Goal: Transaction & Acquisition: Obtain resource

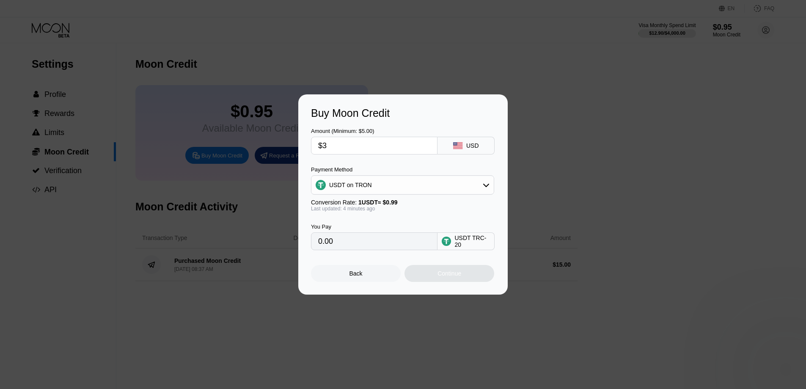
type input "$30"
type input "30.30"
type input "$30"
click at [453, 102] on div "Buy Moon Credit Amount (Minimum: $5.00) $30 USD Payment Method USDT on TRON Con…" at bounding box center [402, 194] width 209 height 200
click at [409, 187] on div "USDT on TRON" at bounding box center [402, 184] width 182 height 17
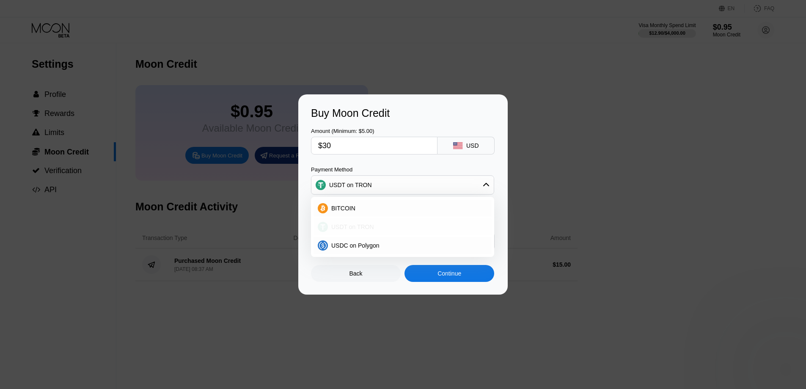
click at [383, 231] on div "USDT on TRON" at bounding box center [403, 226] width 178 height 17
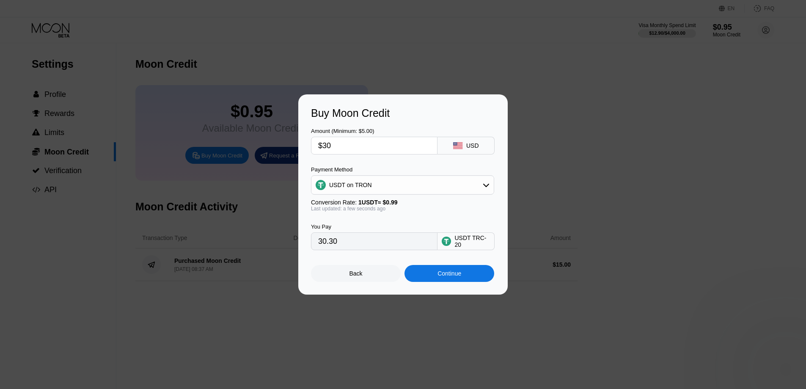
click at [427, 272] on div "Continue" at bounding box center [450, 273] width 90 height 17
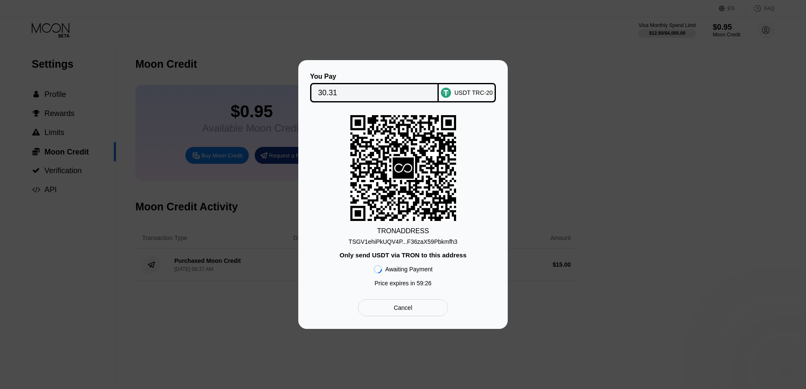
click at [424, 243] on div "TSGV1ehiPkUQV4P...F36zaX59Pbkmfh3" at bounding box center [403, 241] width 109 height 7
click at [411, 173] on icon at bounding box center [403, 167] width 21 height 21
click at [398, 311] on div "Cancel" at bounding box center [403, 308] width 19 height 8
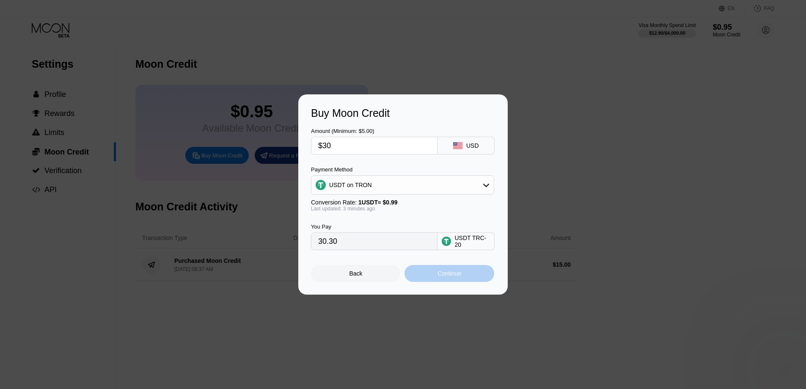
click at [429, 276] on div "Continue" at bounding box center [450, 273] width 90 height 17
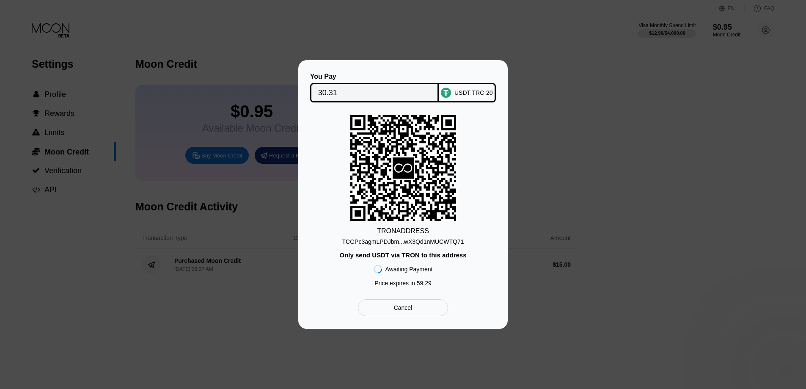
click at [405, 308] on div "Cancel" at bounding box center [403, 308] width 19 height 8
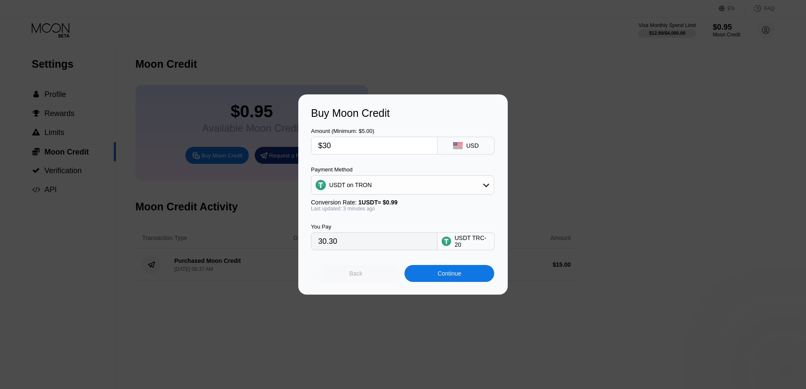
click at [366, 273] on div "Back" at bounding box center [356, 273] width 90 height 17
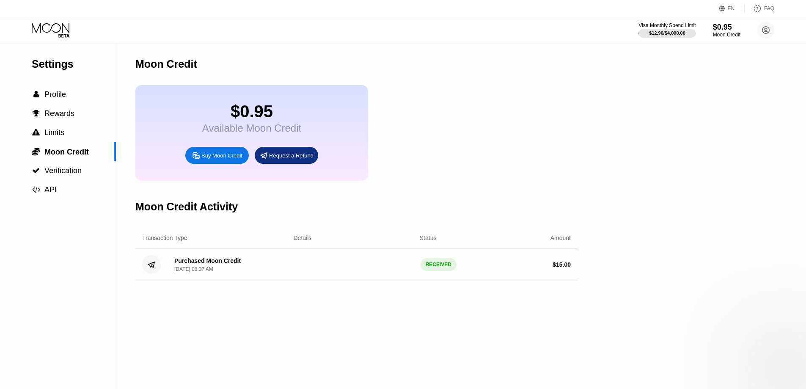
click at [246, 291] on div "Moon Credit $0.95 Available Moon Credit Buy Moon Credit Request a Refund Moon C…" at bounding box center [356, 216] width 442 height 346
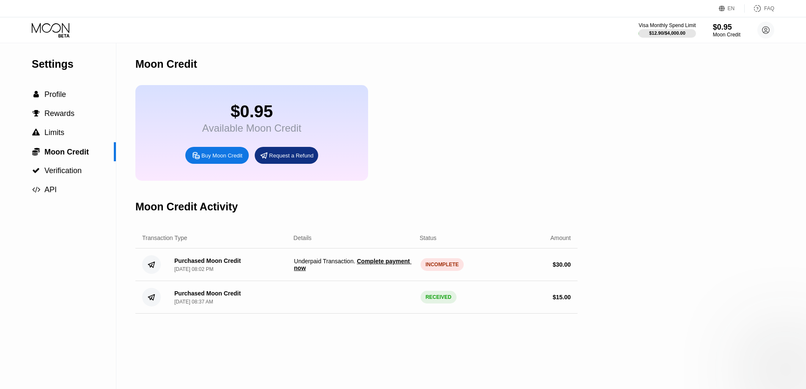
click at [392, 269] on span "Complete payment now" at bounding box center [353, 265] width 118 height 14
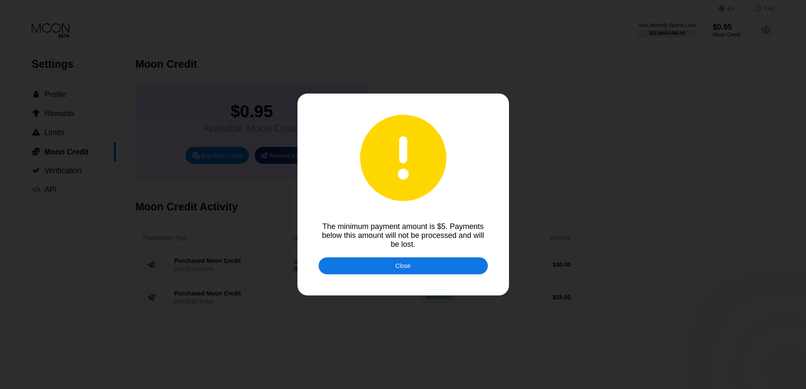
click at [393, 270] on div "Close" at bounding box center [403, 265] width 169 height 17
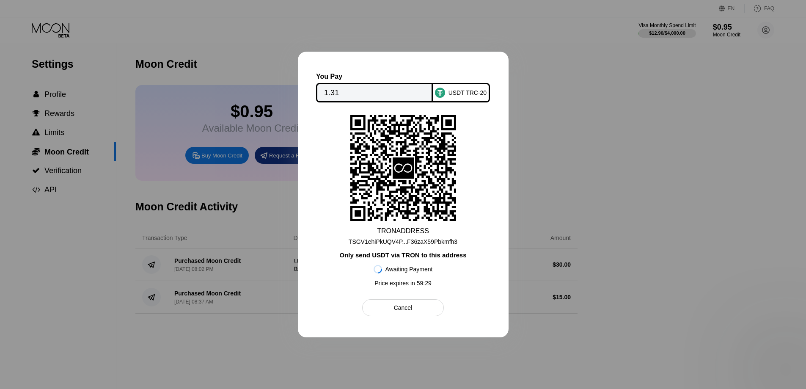
click at [389, 305] on div "Cancel" at bounding box center [403, 307] width 82 height 17
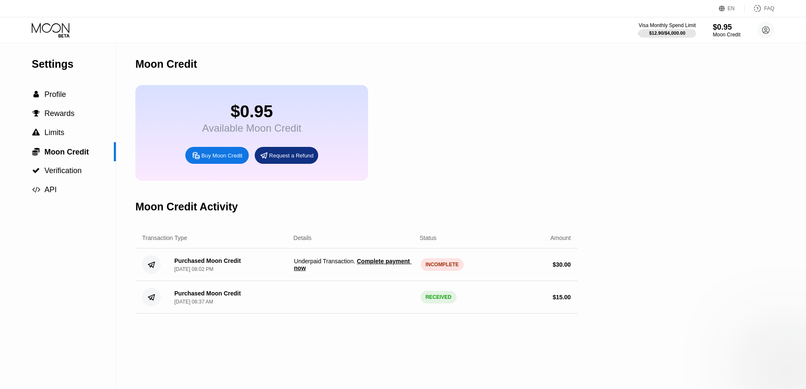
click at [432, 269] on div "INCOMPLETE" at bounding box center [443, 264] width 44 height 13
click at [433, 271] on div "INCOMPLETE" at bounding box center [443, 264] width 44 height 13
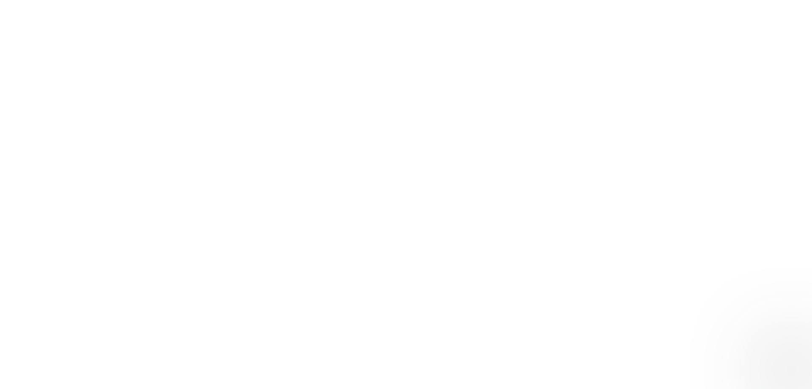
click at [316, 105] on div at bounding box center [406, 194] width 812 height 389
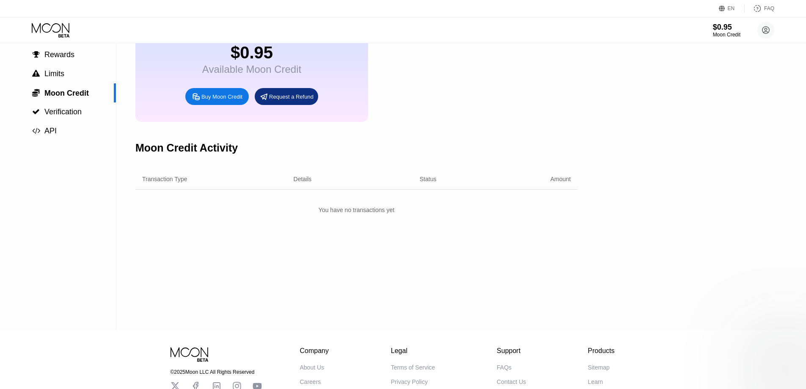
scroll to position [130, 0]
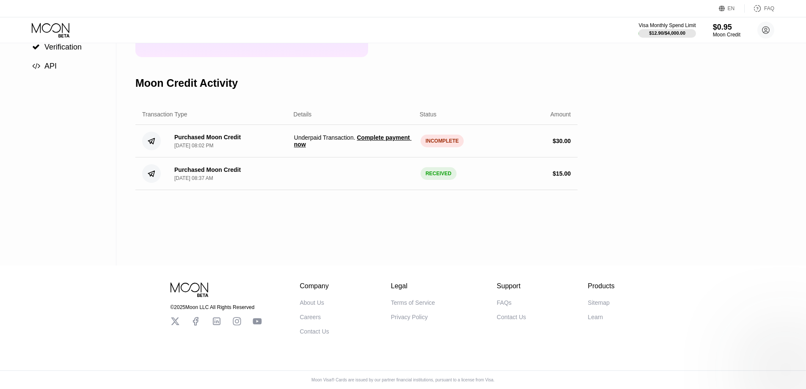
click at [300, 143] on span "Underpaid Transaction . Complete payment now" at bounding box center [354, 141] width 120 height 14
click at [295, 148] on span "Complete payment now" at bounding box center [353, 141] width 118 height 14
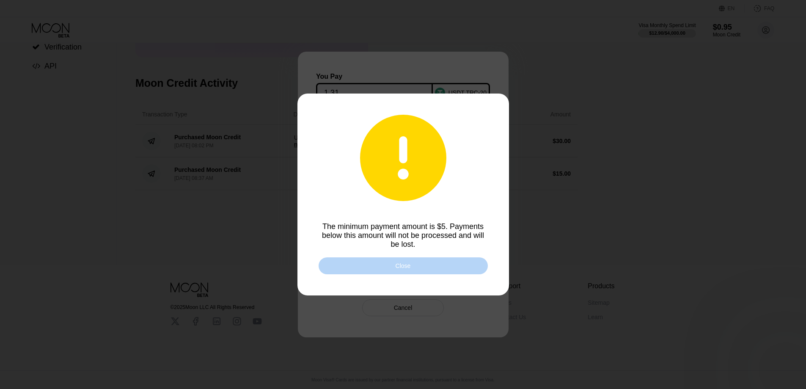
click at [399, 259] on div "Close" at bounding box center [403, 265] width 169 height 17
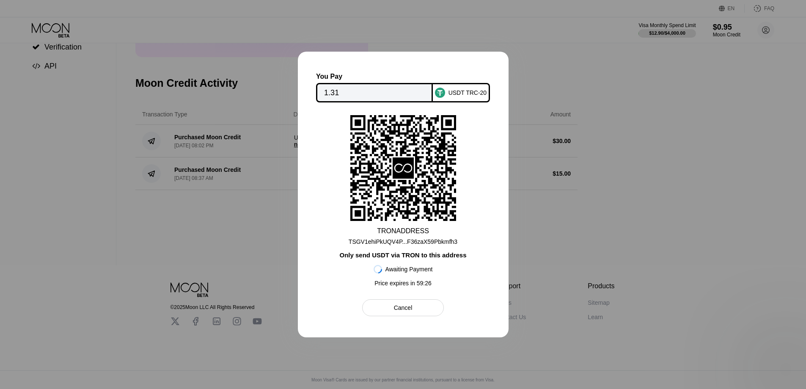
click at [391, 314] on div "Cancel" at bounding box center [403, 307] width 82 height 17
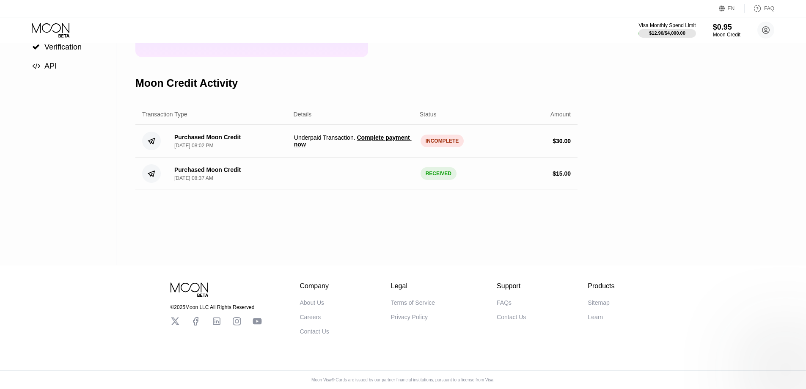
click at [192, 140] on div "Purchased Moon Credit" at bounding box center [207, 137] width 66 height 7
drag, startPoint x: 115, startPoint y: 139, endPoint x: 164, endPoint y: 140, distance: 49.5
click at [116, 139] on div "Settings  Profile  Rewards  Limits  Moon Credit  Verification  API" at bounding box center [58, 93] width 116 height 346
drag, startPoint x: 164, startPoint y: 140, endPoint x: 182, endPoint y: 137, distance: 18.0
click at [165, 140] on div "Purchased Moon Credit Sep 23, 2025, 08:02 PM Underpaid Transaction . Complete p…" at bounding box center [356, 141] width 442 height 33
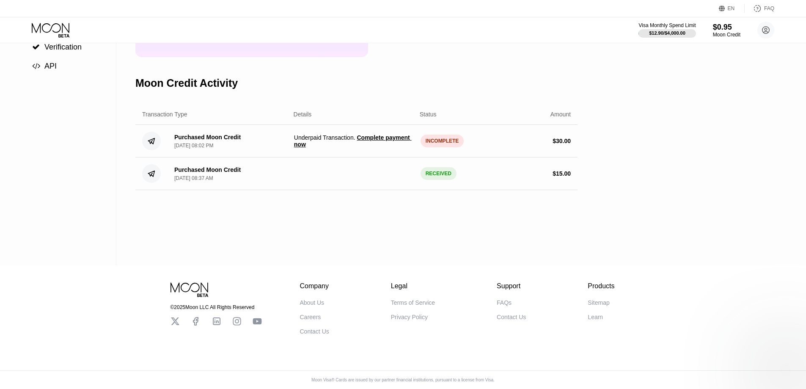
click at [186, 136] on div "Purchased Moon Credit" at bounding box center [207, 137] width 66 height 7
drag, startPoint x: 187, startPoint y: 136, endPoint x: 407, endPoint y: 142, distance: 220.5
click at [192, 138] on div "Purchased Moon Credit" at bounding box center [207, 137] width 66 height 7
click at [443, 130] on div "Purchased Moon Credit Sep 23, 2025, 08:02 PM Underpaid Transaction . Complete p…" at bounding box center [356, 141] width 442 height 33
click at [436, 145] on div "INCOMPLETE" at bounding box center [443, 141] width 44 height 13
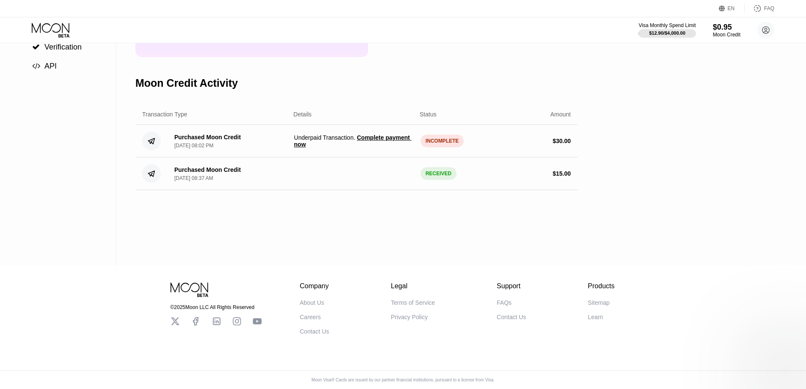
click at [436, 145] on div "INCOMPLETE" at bounding box center [443, 141] width 44 height 13
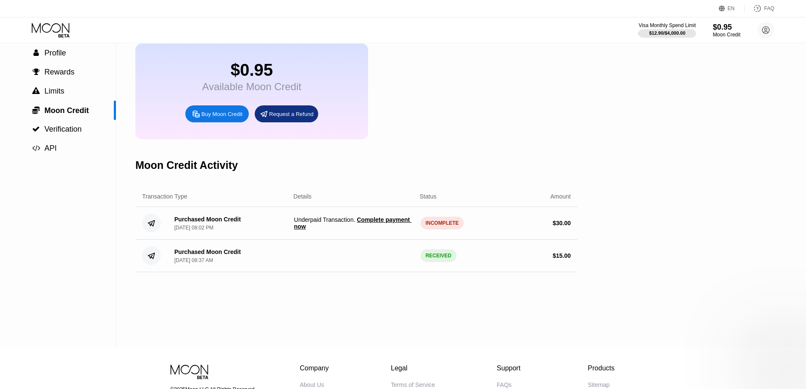
scroll to position [0, 0]
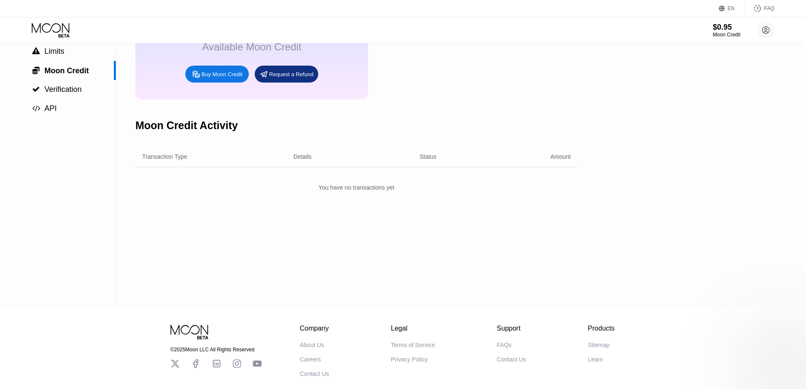
scroll to position [85, 0]
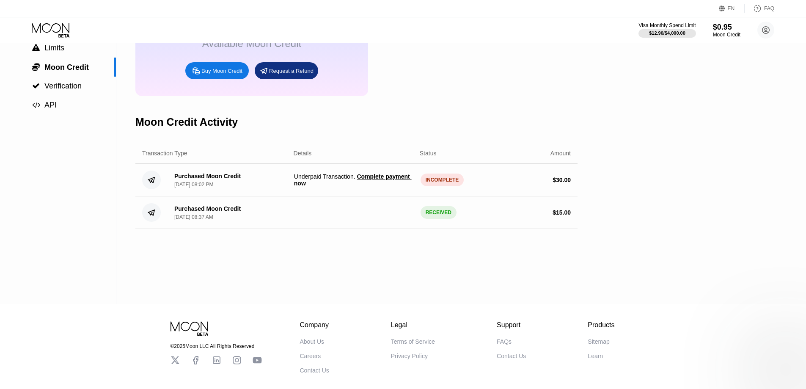
click at [442, 185] on div "INCOMPLETE" at bounding box center [443, 179] width 44 height 13
click at [443, 186] on div "INCOMPLETE" at bounding box center [443, 179] width 44 height 13
click at [658, 29] on div "$12.90 / $4,000.00" at bounding box center [667, 32] width 58 height 9
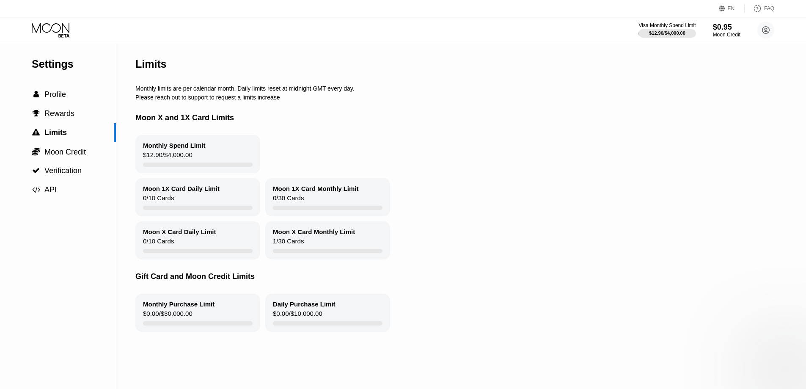
click at [725, 20] on div "Visa Monthly Spend Limit $12.90 / $4,000.00 $0.95 Moon Credit Viktor Bilyi bily…" at bounding box center [403, 29] width 806 height 25
click at [728, 32] on div "Moon Credit" at bounding box center [727, 35] width 28 height 6
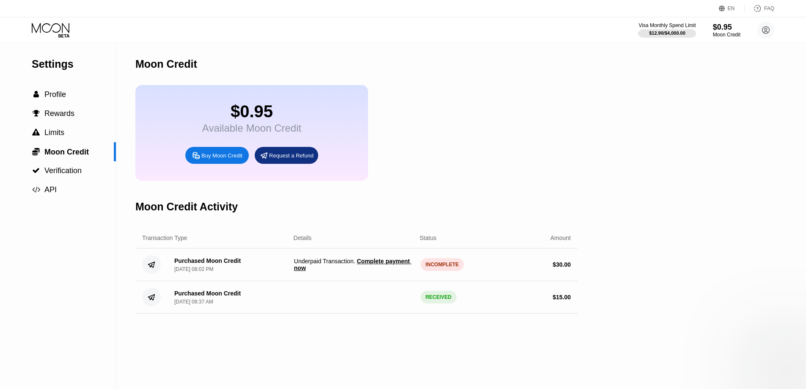
click at [444, 271] on div "INCOMPLETE" at bounding box center [443, 264] width 44 height 13
click at [391, 271] on span "Complete payment now" at bounding box center [353, 265] width 118 height 14
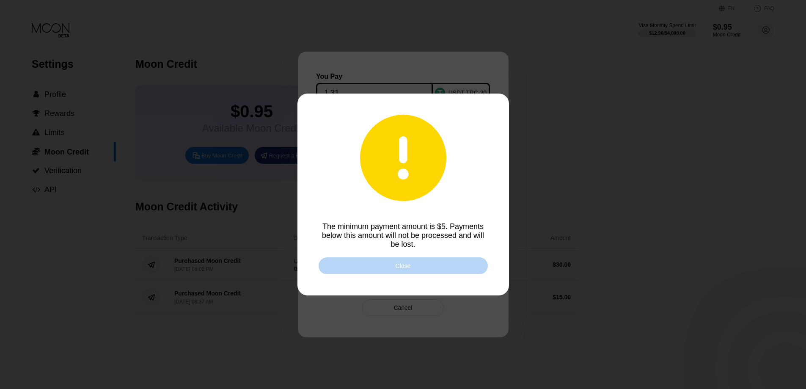
click at [395, 270] on div "Close" at bounding box center [403, 265] width 169 height 17
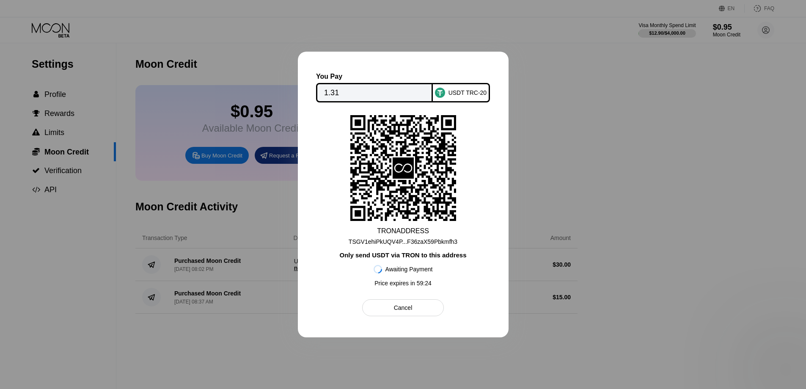
click at [405, 175] on icon at bounding box center [403, 167] width 21 height 21
click at [403, 219] on div "TRON ADDRESS TSGV1ehiPkUQV4P...F36zaX59Pbkmfh3 Only send USDT via TRON to this …" at bounding box center [403, 203] width 167 height 176
click at [397, 228] on div "TRON ADDRESS" at bounding box center [403, 231] width 52 height 8
click at [395, 238] on div "TSGV1ehiPkUQV4P...F36zaX59Pbkmfh3" at bounding box center [403, 241] width 109 height 7
click at [398, 211] on rect at bounding box center [403, 168] width 106 height 106
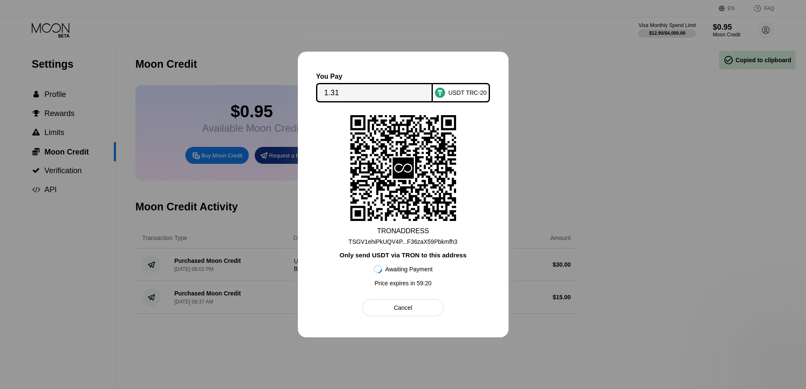
click at [412, 265] on div "Awaiting Payment Price expires in 59 : 20" at bounding box center [403, 275] width 59 height 32
click at [412, 273] on div "Awaiting Payment" at bounding box center [408, 269] width 47 height 7
click at [410, 284] on div "Price expires in 59 : 19" at bounding box center [402, 283] width 57 height 7
click at [410, 291] on div "Awaiting Payment Price expires in 59 : 19" at bounding box center [403, 275] width 59 height 32
click at [405, 316] on div "Cancel" at bounding box center [403, 307] width 82 height 17
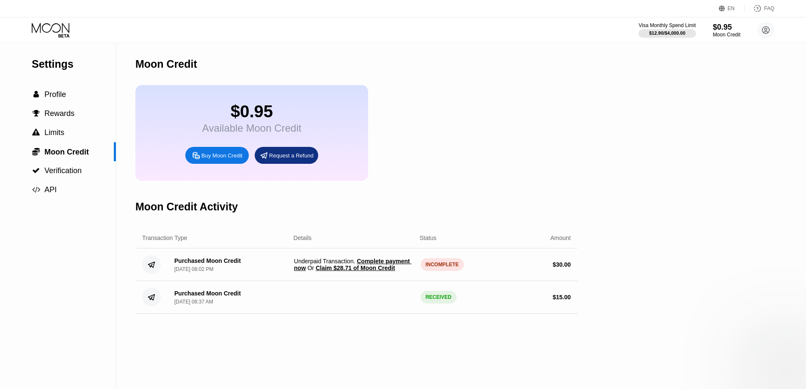
click at [377, 271] on span "Claim $28.71 of Moon Credit" at bounding box center [355, 267] width 79 height 7
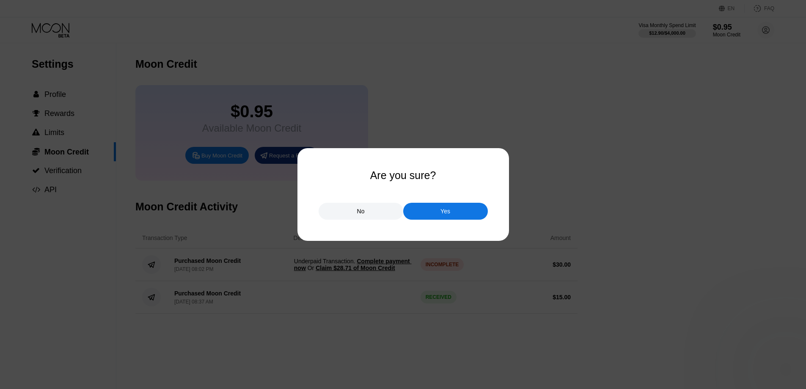
click at [438, 216] on div "Yes" at bounding box center [445, 211] width 85 height 17
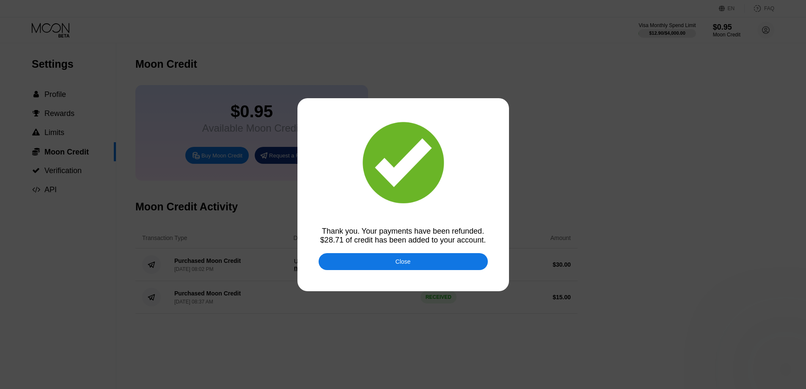
click at [378, 264] on div "Close" at bounding box center [403, 261] width 169 height 17
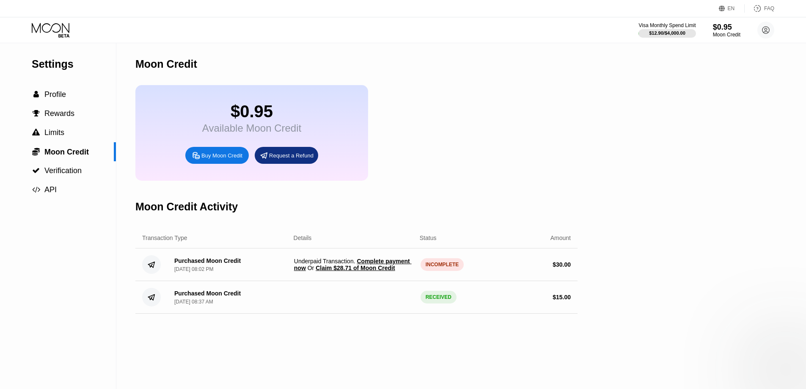
click at [376, 271] on span "Claim $28.71 of Moon Credit" at bounding box center [355, 267] width 79 height 7
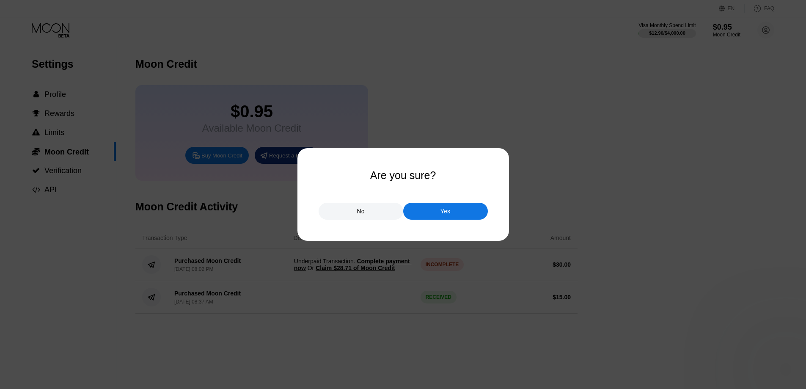
click at [438, 206] on div "Yes" at bounding box center [445, 211] width 85 height 17
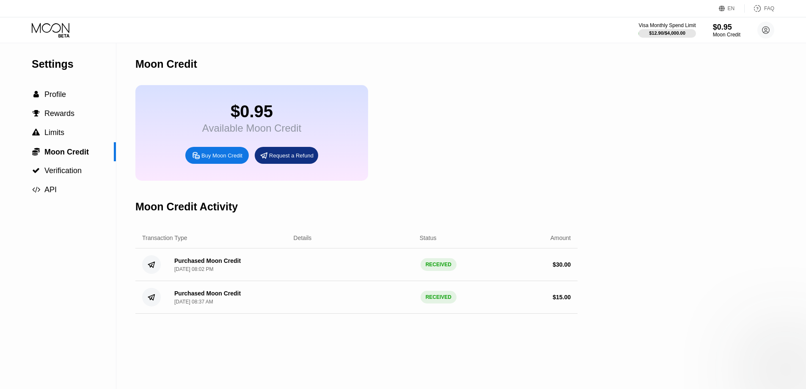
click at [510, 141] on div "$0.95 Available Moon Credit Buy Moon Credit Request a Refund" at bounding box center [356, 133] width 442 height 96
click at [388, 144] on div "$29.66 Available Moon Credit Buy Moon Credit Request a Refund" at bounding box center [356, 133] width 442 height 96
click at [443, 132] on div "$29.66 Available Moon Credit Buy Moon Credit Request a Refund" at bounding box center [356, 133] width 442 height 96
click at [406, 144] on div "$29.66 Available Moon Credit Buy Moon Credit Request a Refund" at bounding box center [356, 133] width 442 height 96
